Goal: Transaction & Acquisition: Purchase product/service

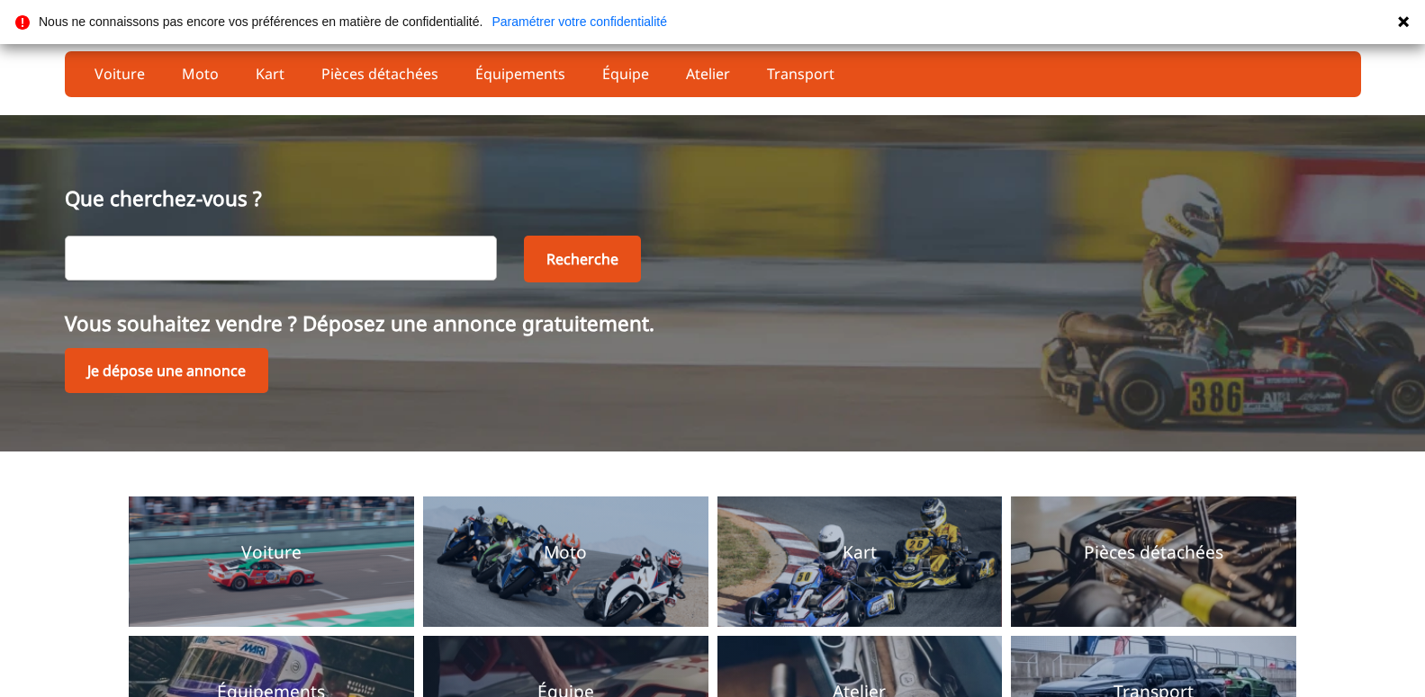
scroll to position [184, 0]
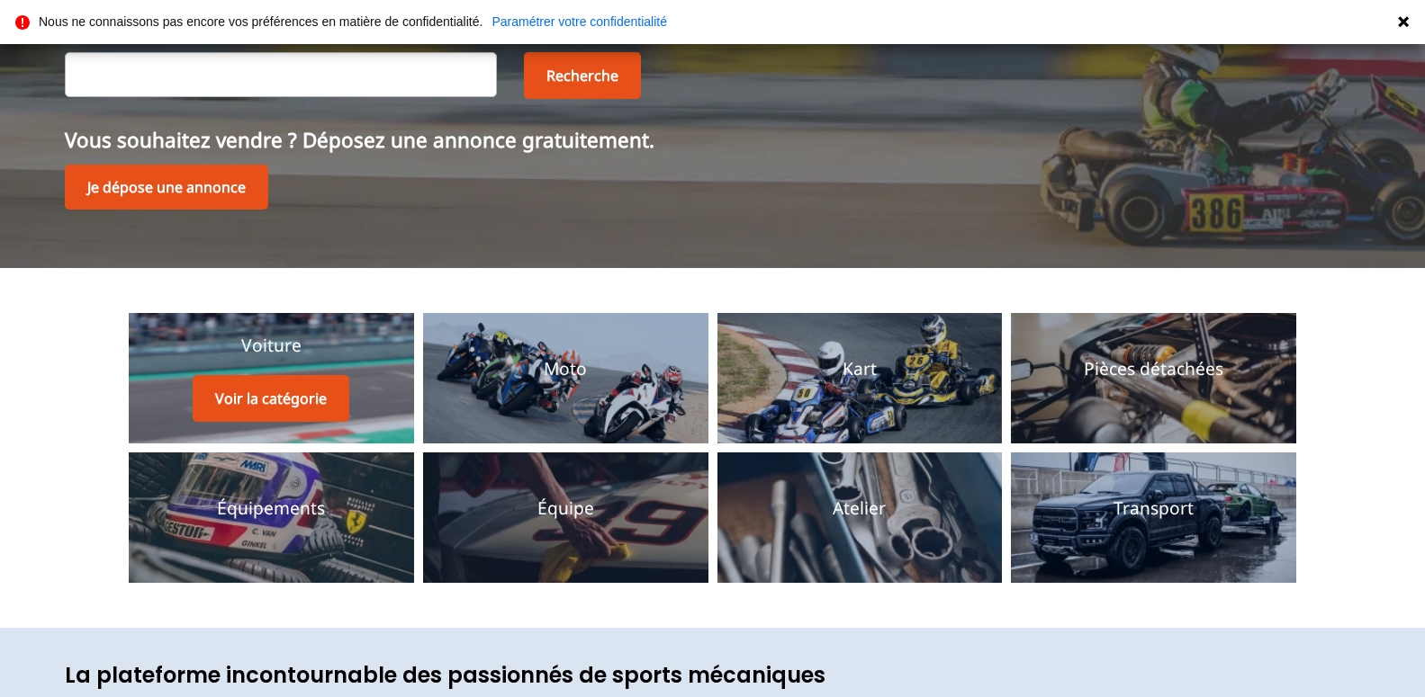
click at [276, 343] on p "Voiture" at bounding box center [271, 346] width 60 height 24
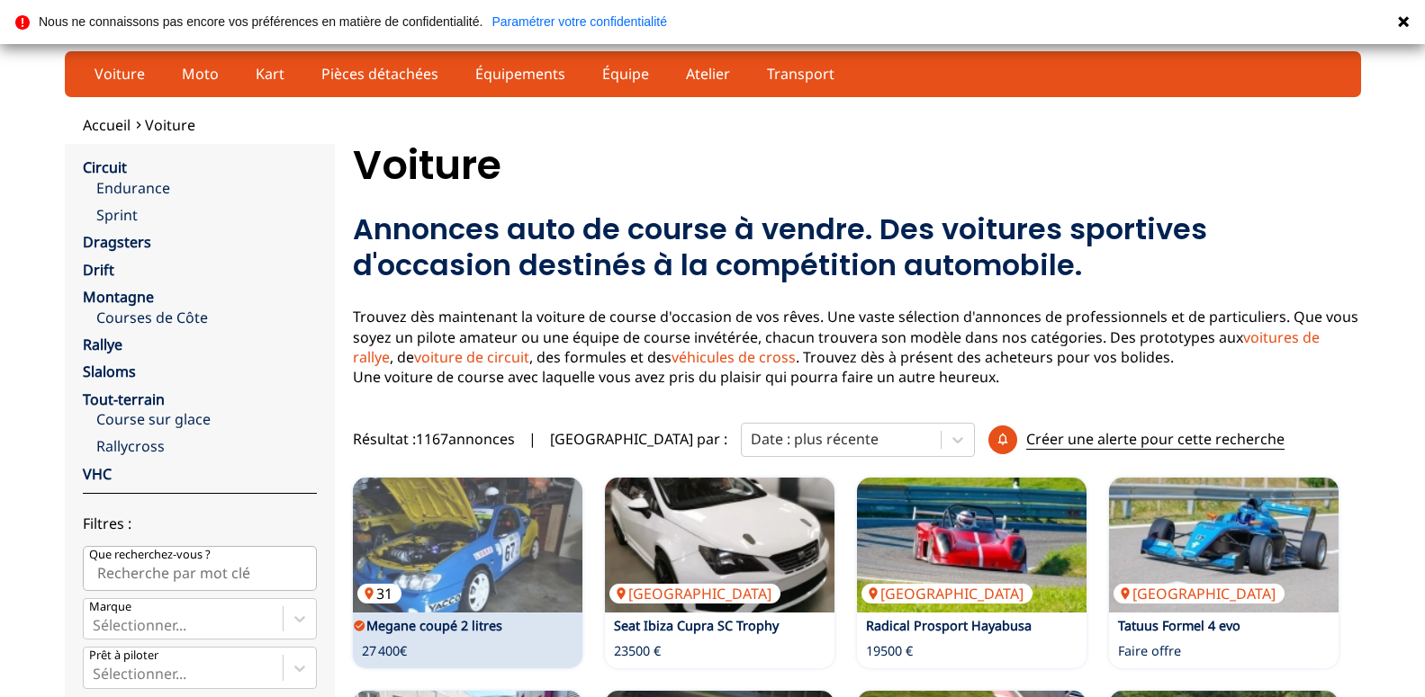
click at [460, 555] on img at bounding box center [467, 545] width 229 height 135
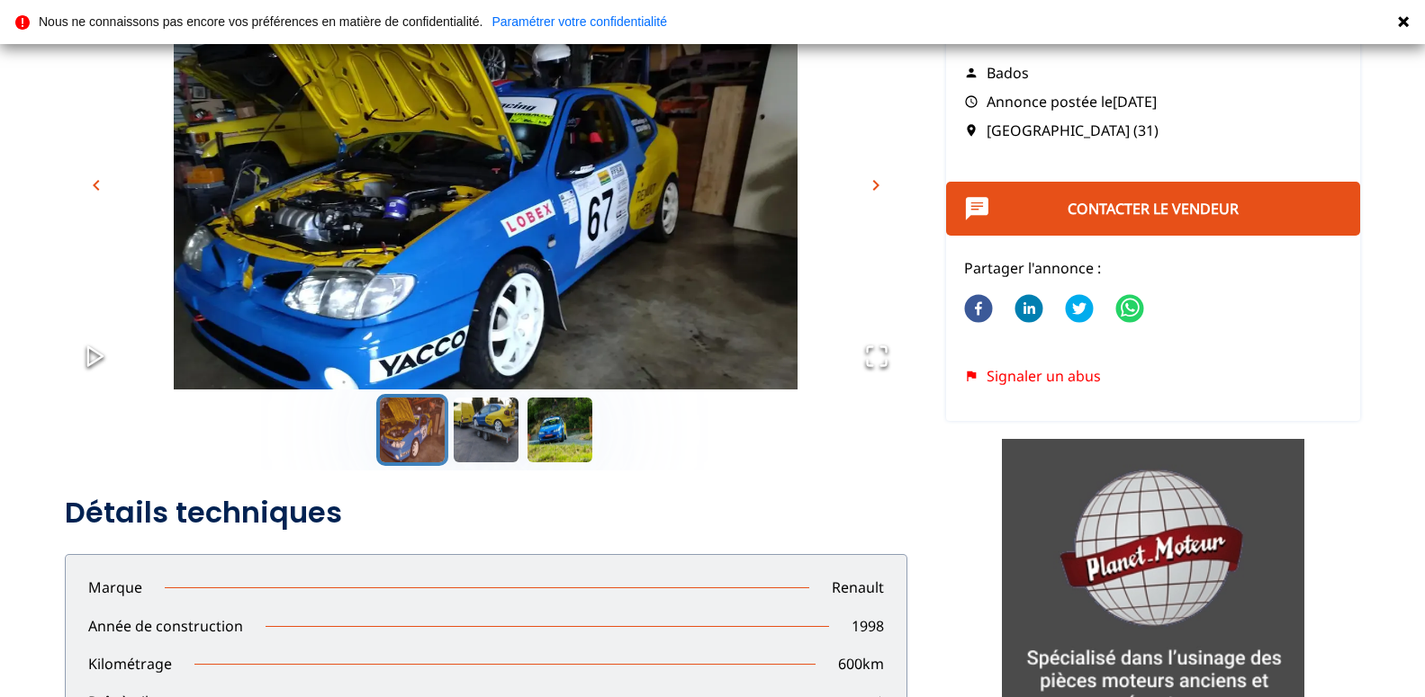
scroll to position [184, 0]
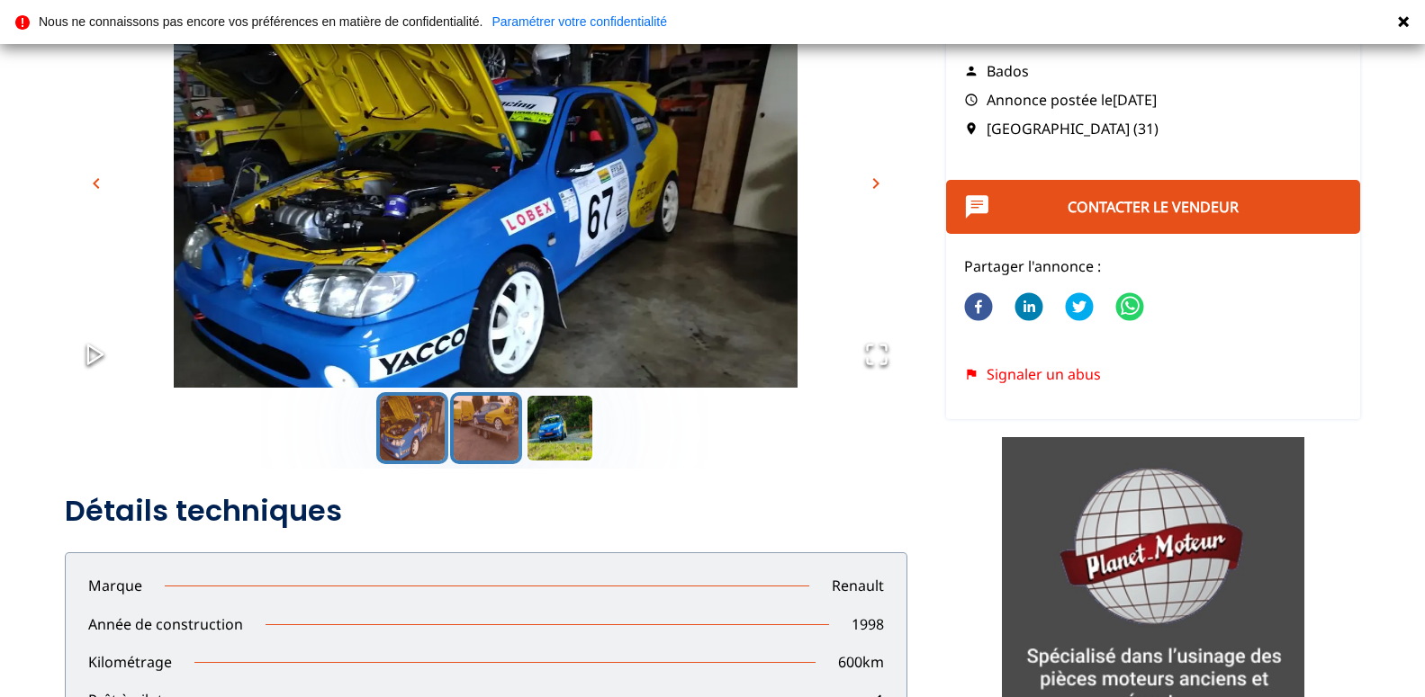
click at [490, 424] on button "Go to Slide 2" at bounding box center [486, 428] width 72 height 72
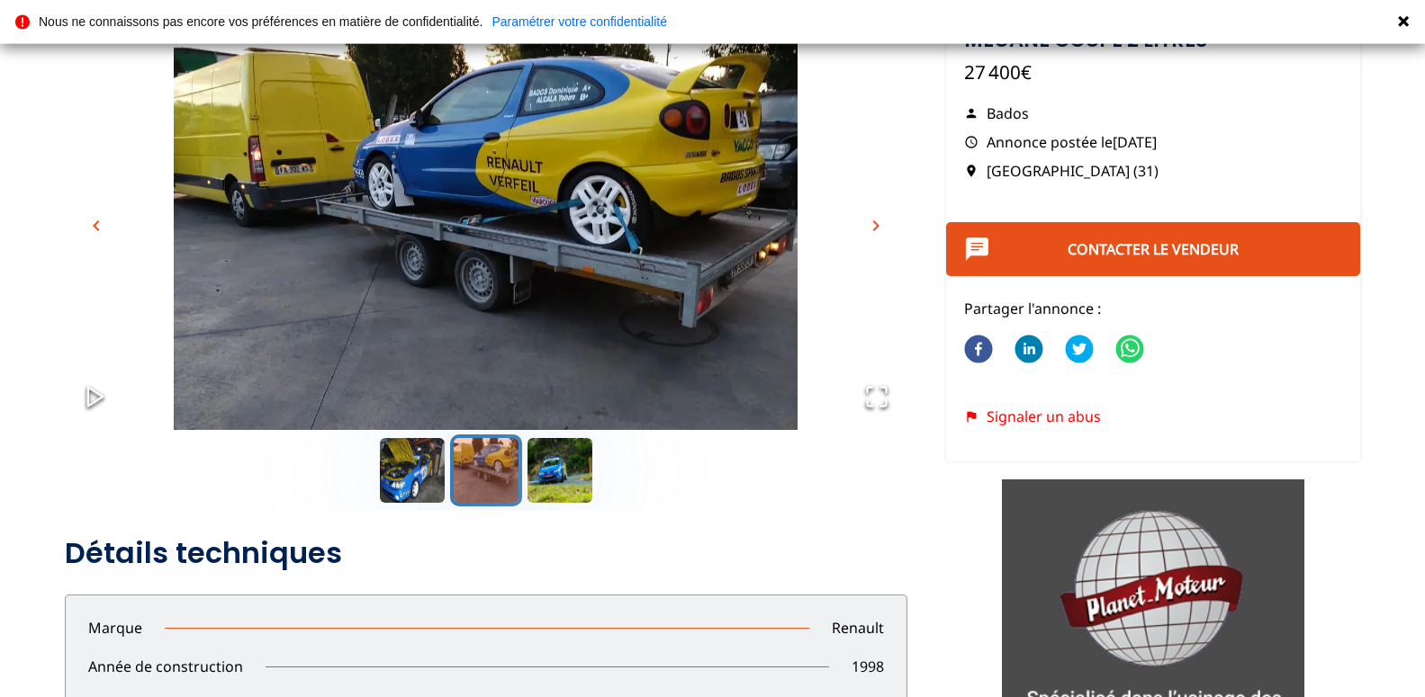
scroll to position [92, 0]
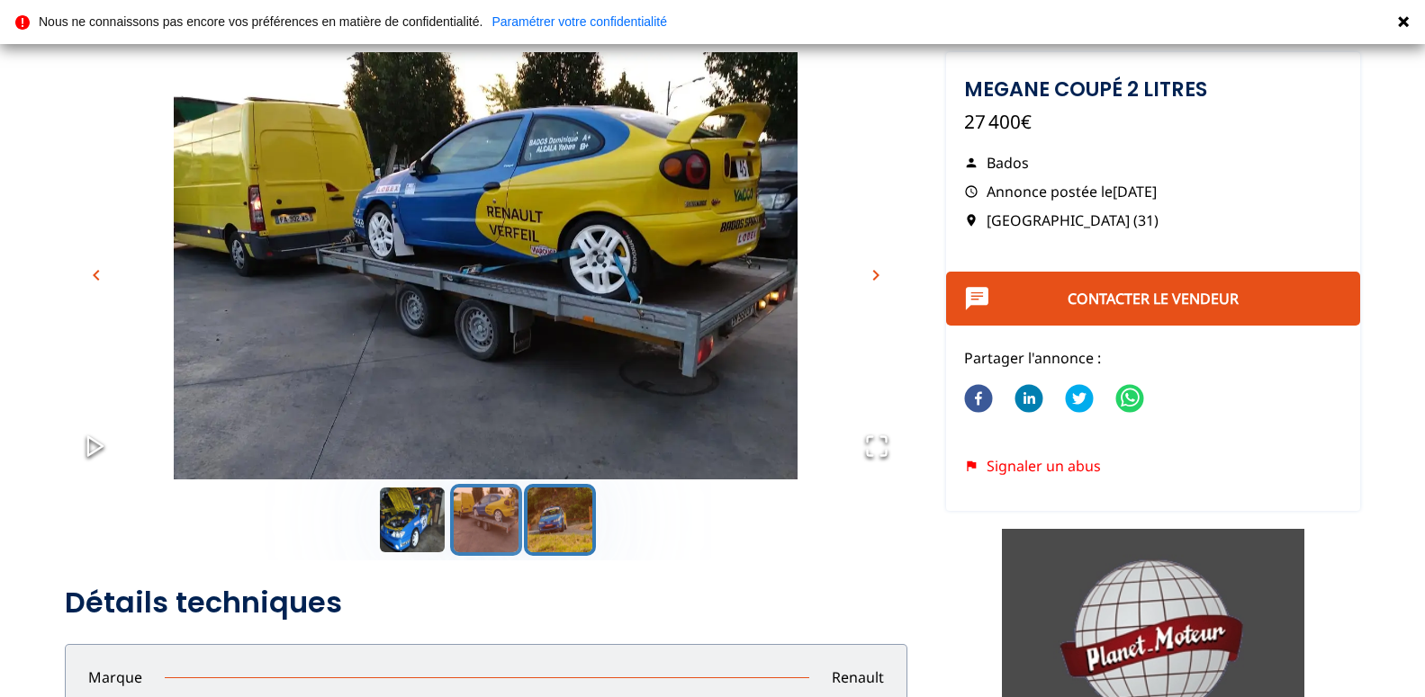
click at [568, 526] on button "Go to Slide 3" at bounding box center [560, 520] width 72 height 72
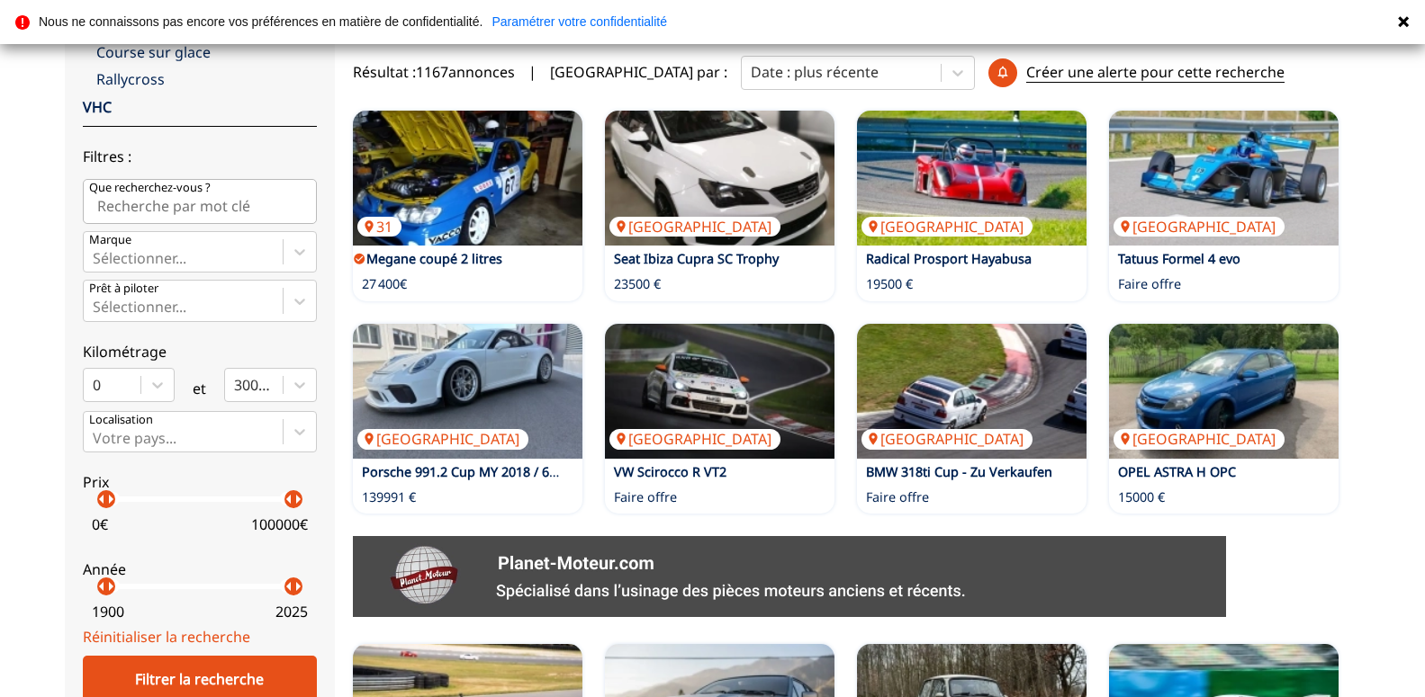
scroll to position [275, 0]
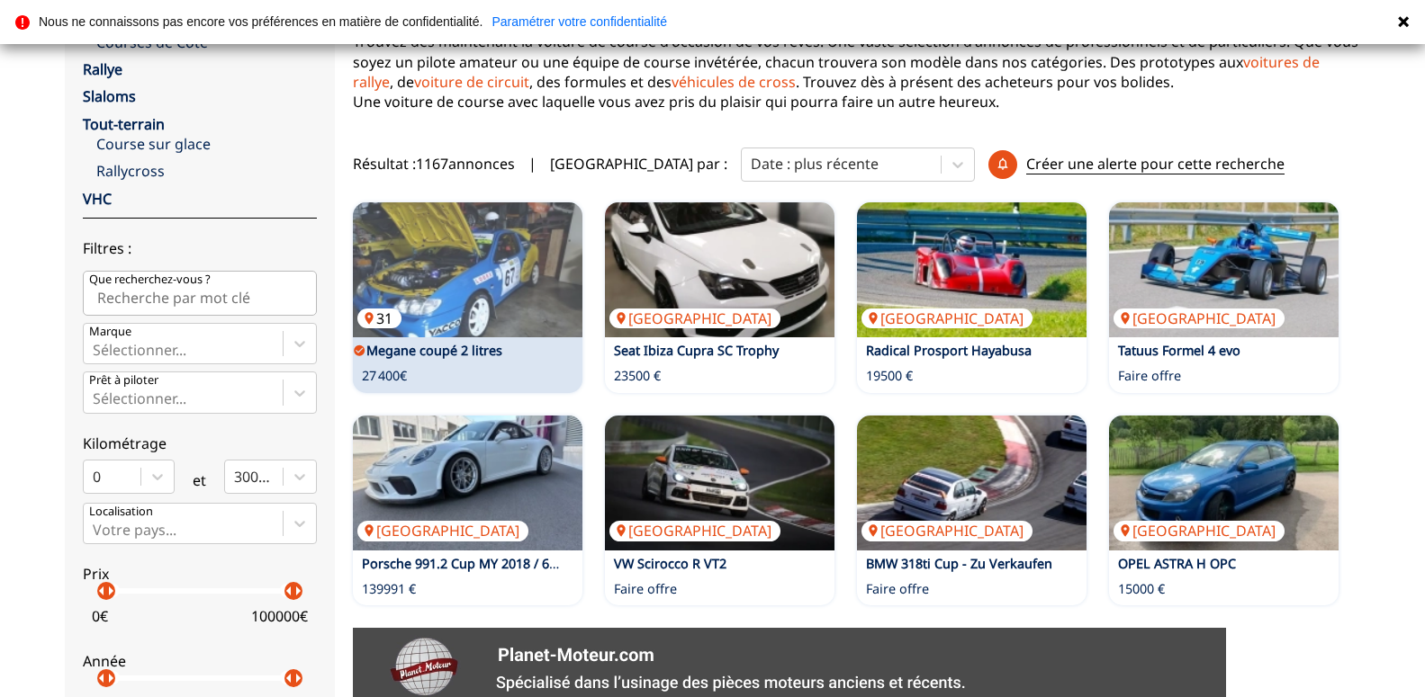
click at [526, 277] on img at bounding box center [467, 269] width 229 height 135
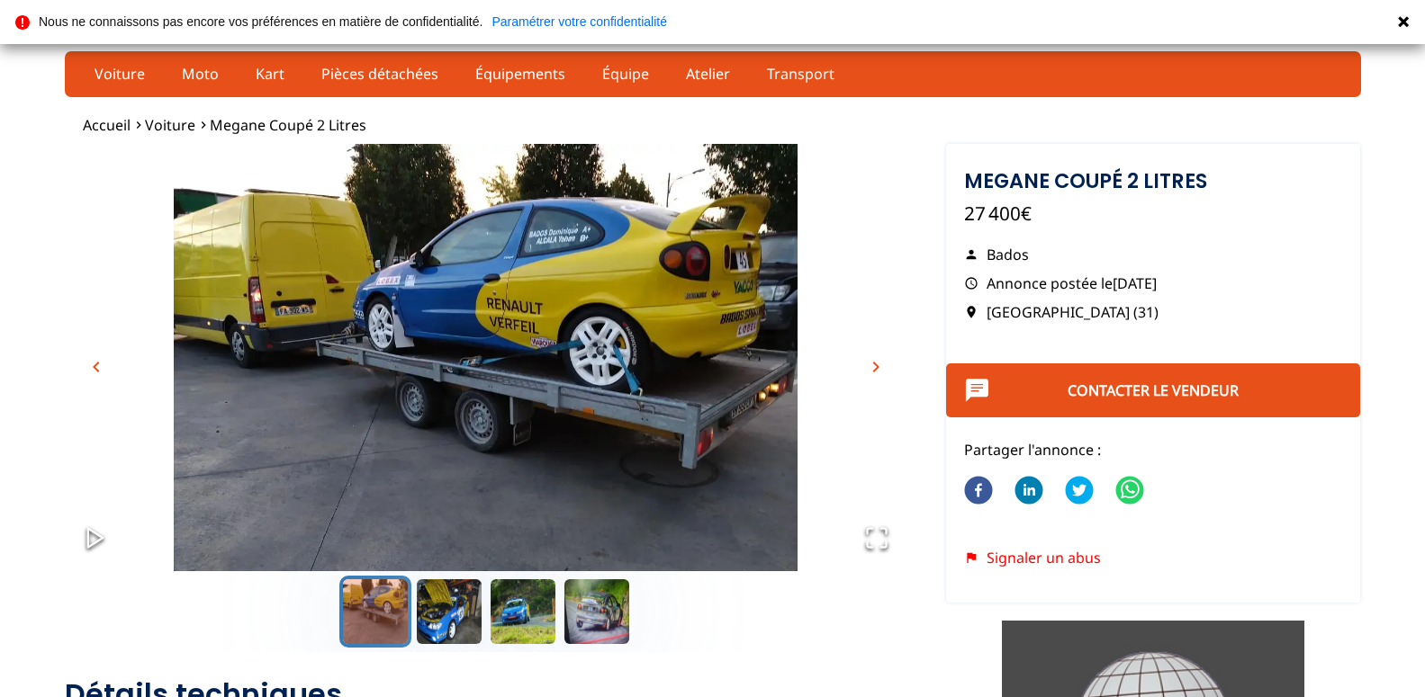
click at [879, 365] on span "chevron_right" at bounding box center [876, 367] width 22 height 22
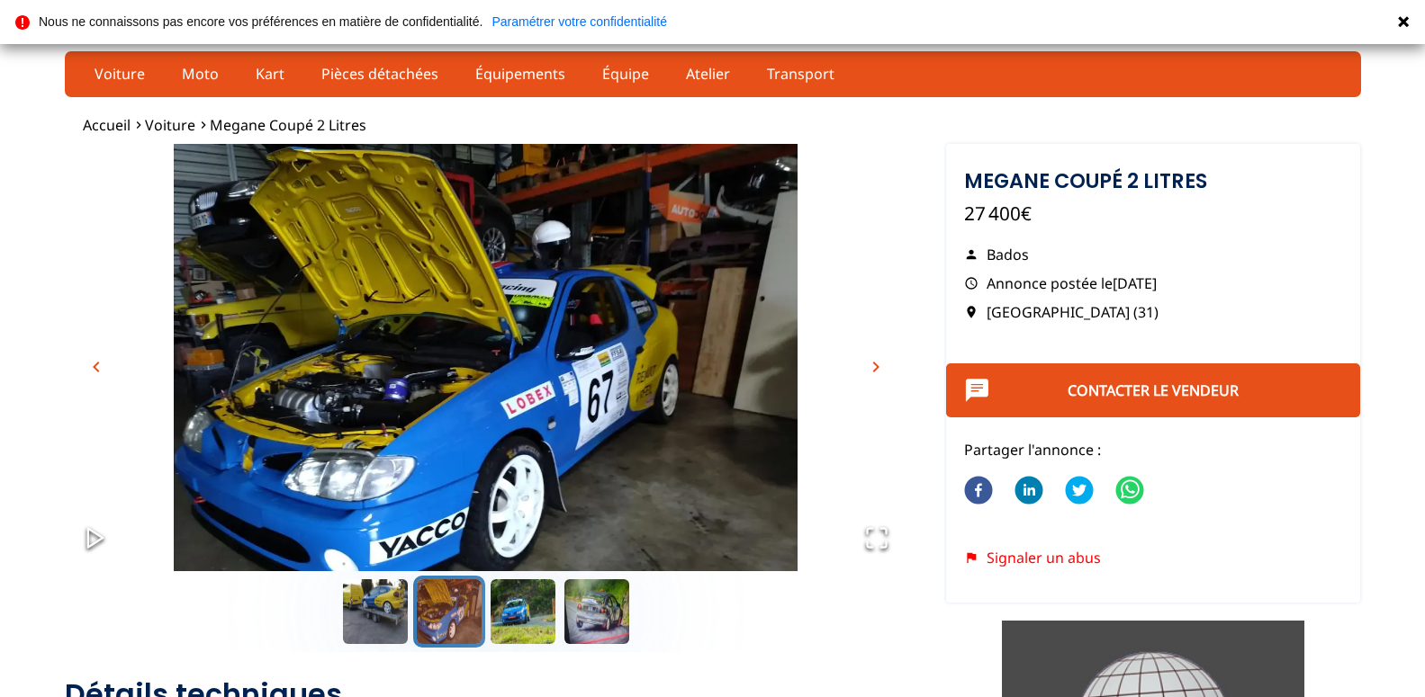
click at [879, 365] on span "chevron_right" at bounding box center [876, 367] width 22 height 22
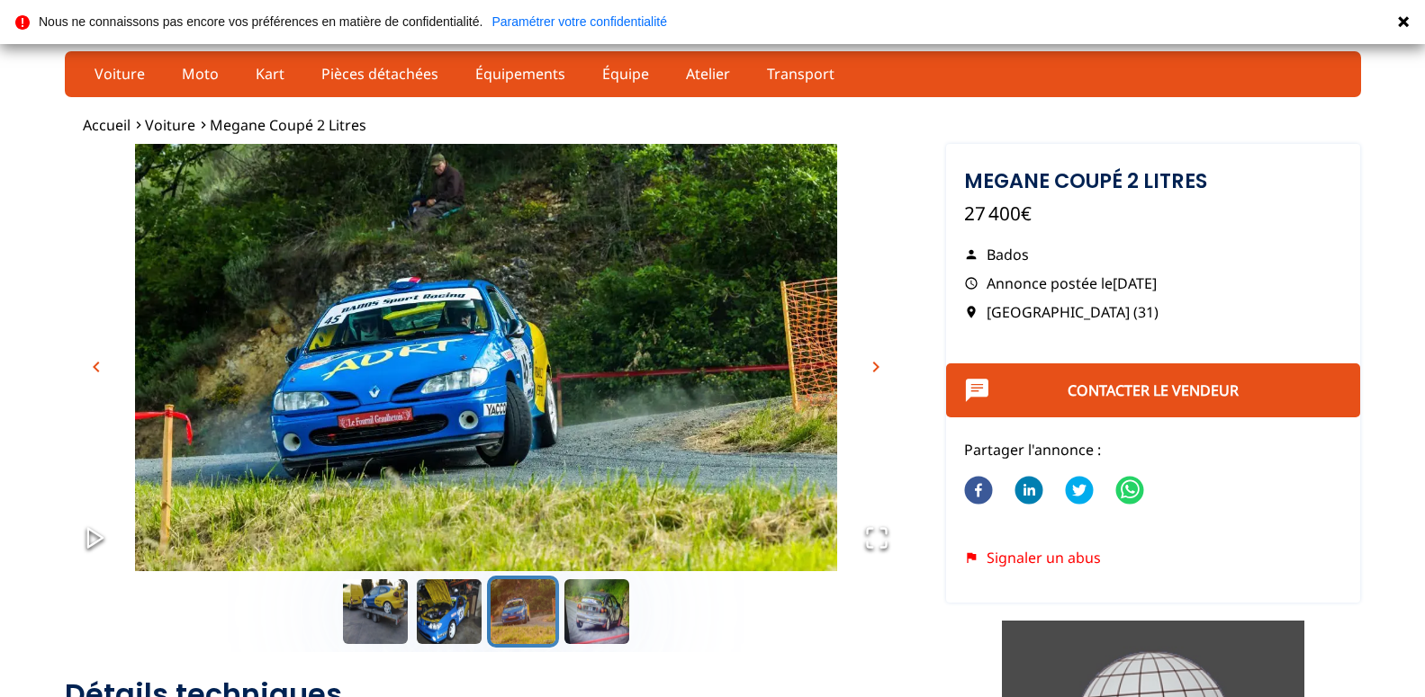
click at [879, 365] on span "chevron_right" at bounding box center [876, 367] width 22 height 22
